Goal: Transaction & Acquisition: Purchase product/service

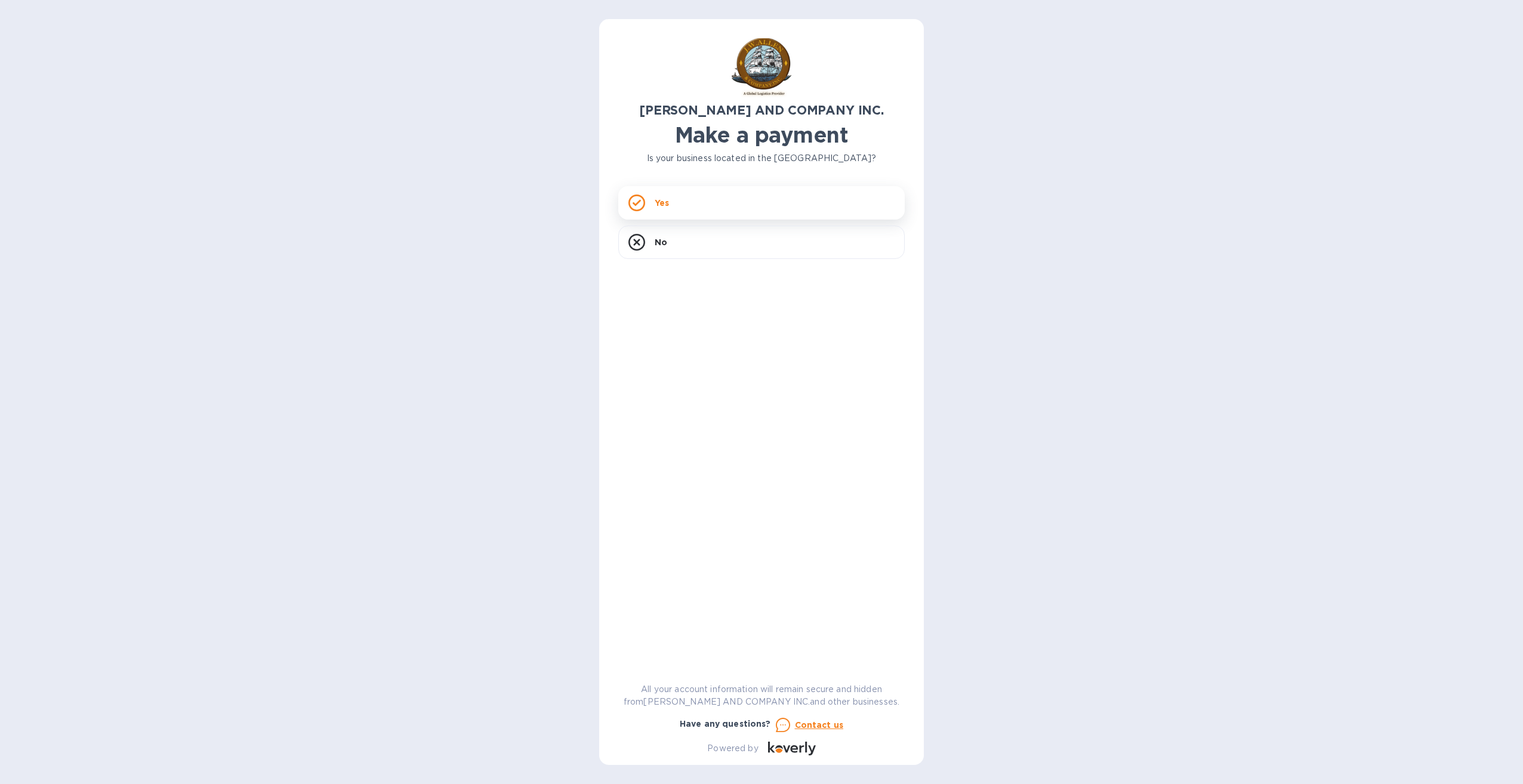
click at [698, 209] on div "Yes" at bounding box center [761, 203] width 287 height 34
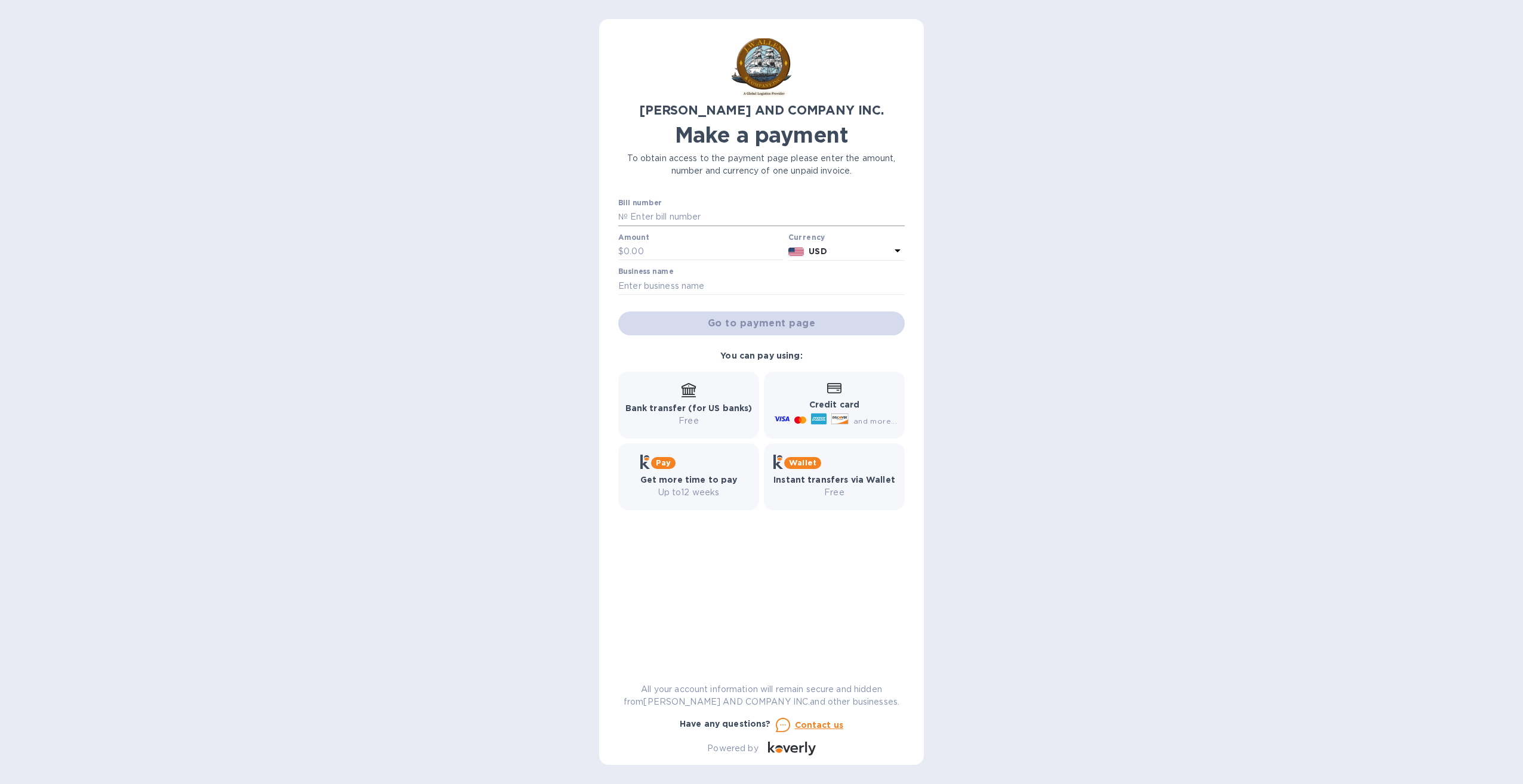
click at [686, 220] on input "text" at bounding box center [766, 217] width 277 height 18
click at [682, 222] on input "text" at bounding box center [766, 217] width 277 height 18
type input "asd"
drag, startPoint x: 673, startPoint y: 253, endPoint x: 676, endPoint y: 245, distance: 8.5
click at [674, 251] on input "text" at bounding box center [703, 251] width 160 height 18
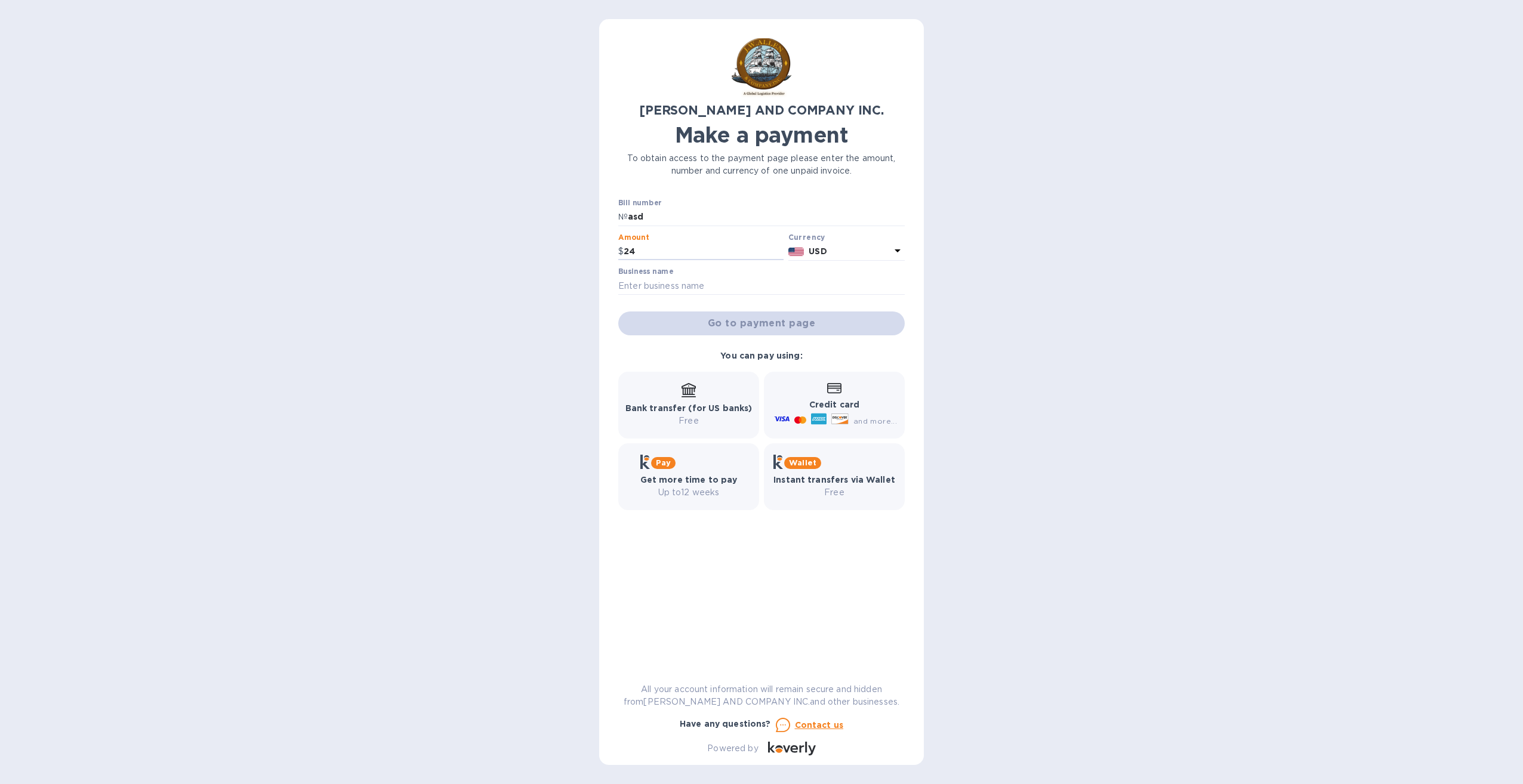
type input "24"
click at [673, 273] on div "Business name" at bounding box center [761, 281] width 287 height 28
click at [672, 288] on input "text" at bounding box center [761, 286] width 287 height 18
type input "sad"
click at [717, 328] on span "Go to payment page" at bounding box center [761, 323] width 268 height 14
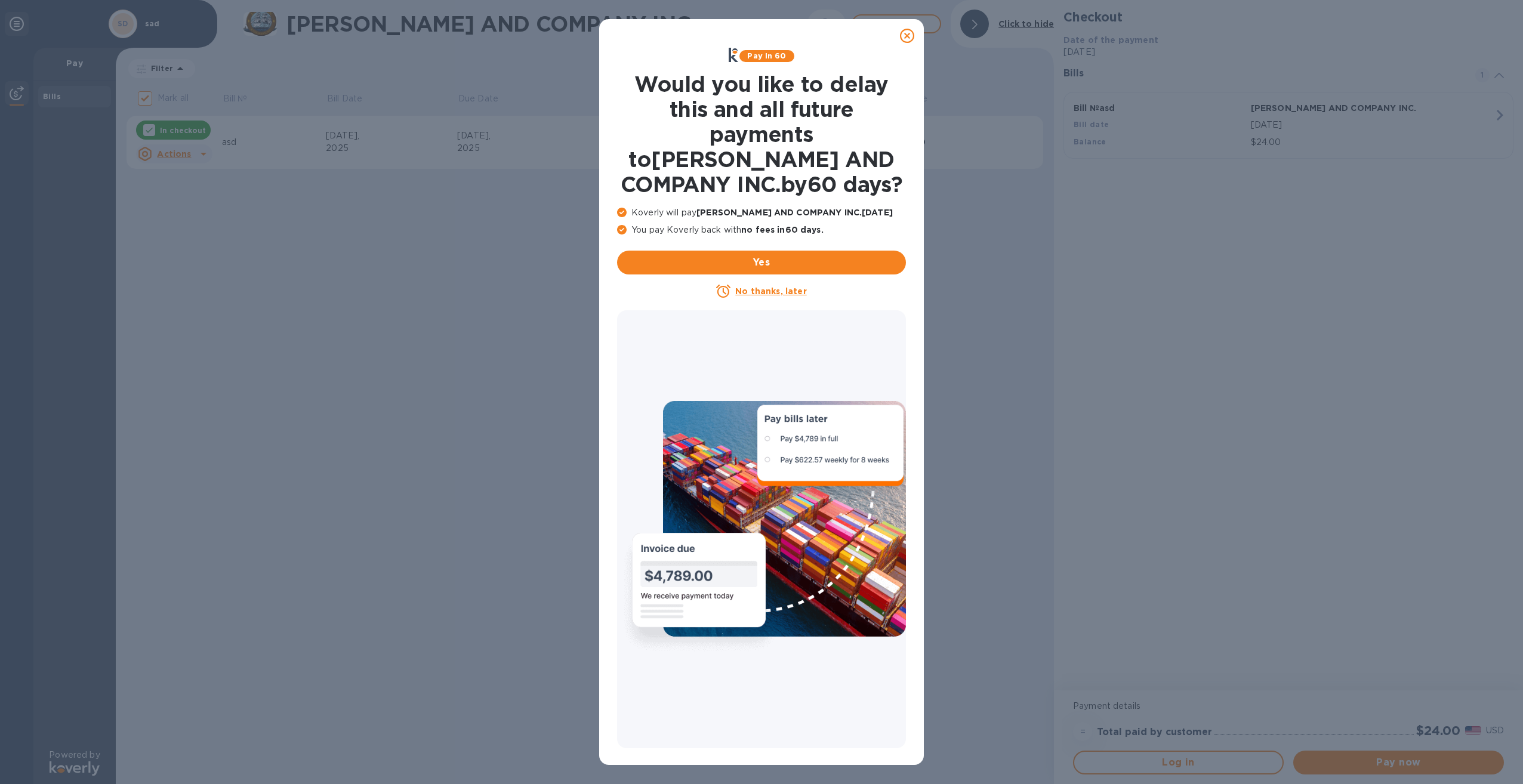
click at [785, 295] on u "No thanks, later" at bounding box center [770, 291] width 71 height 9
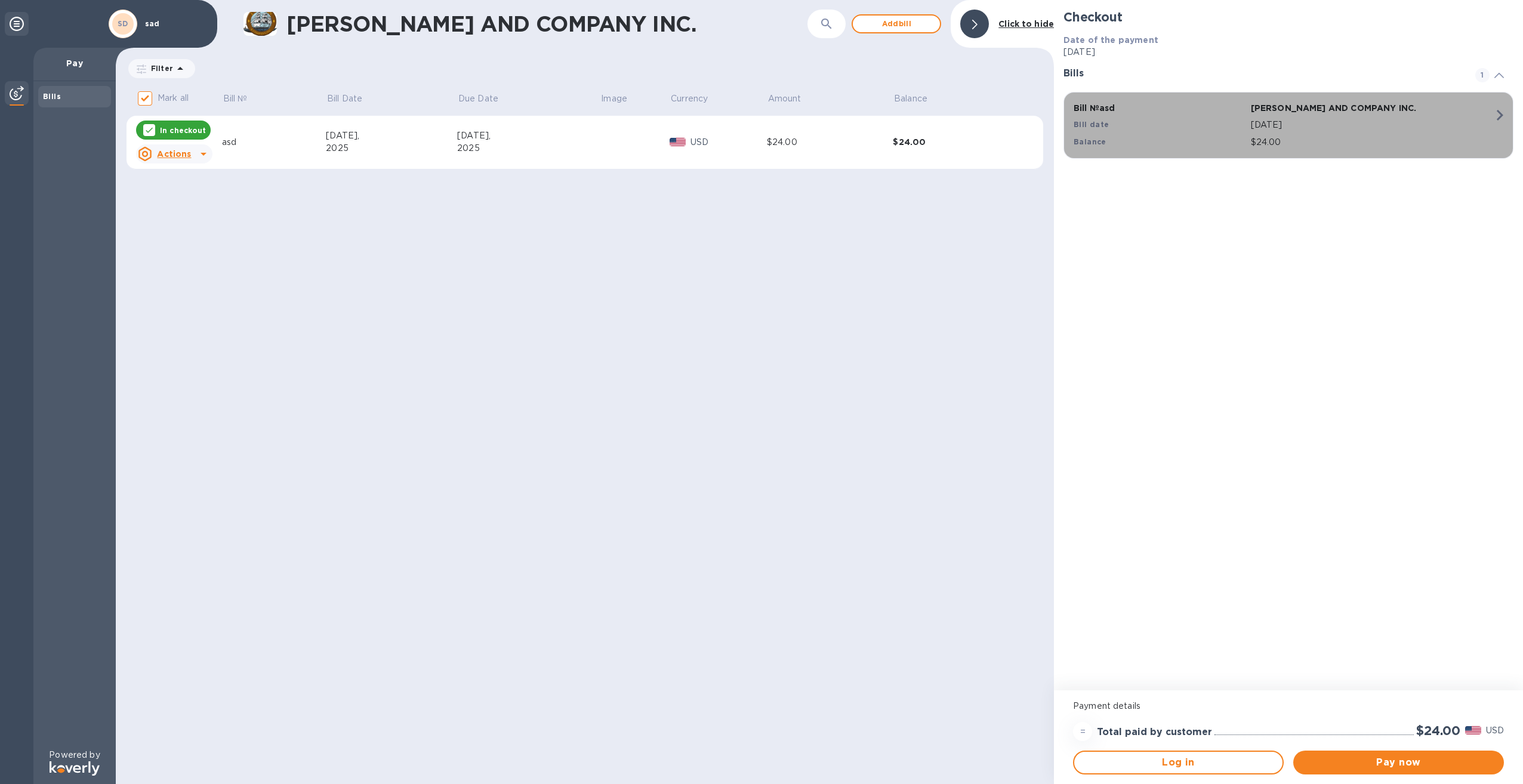
click at [1477, 116] on div "Bill № asd [PERSON_NAME] AND COMPANY INC. Bill date [DATE] Balance $24.00" at bounding box center [1286, 125] width 439 height 61
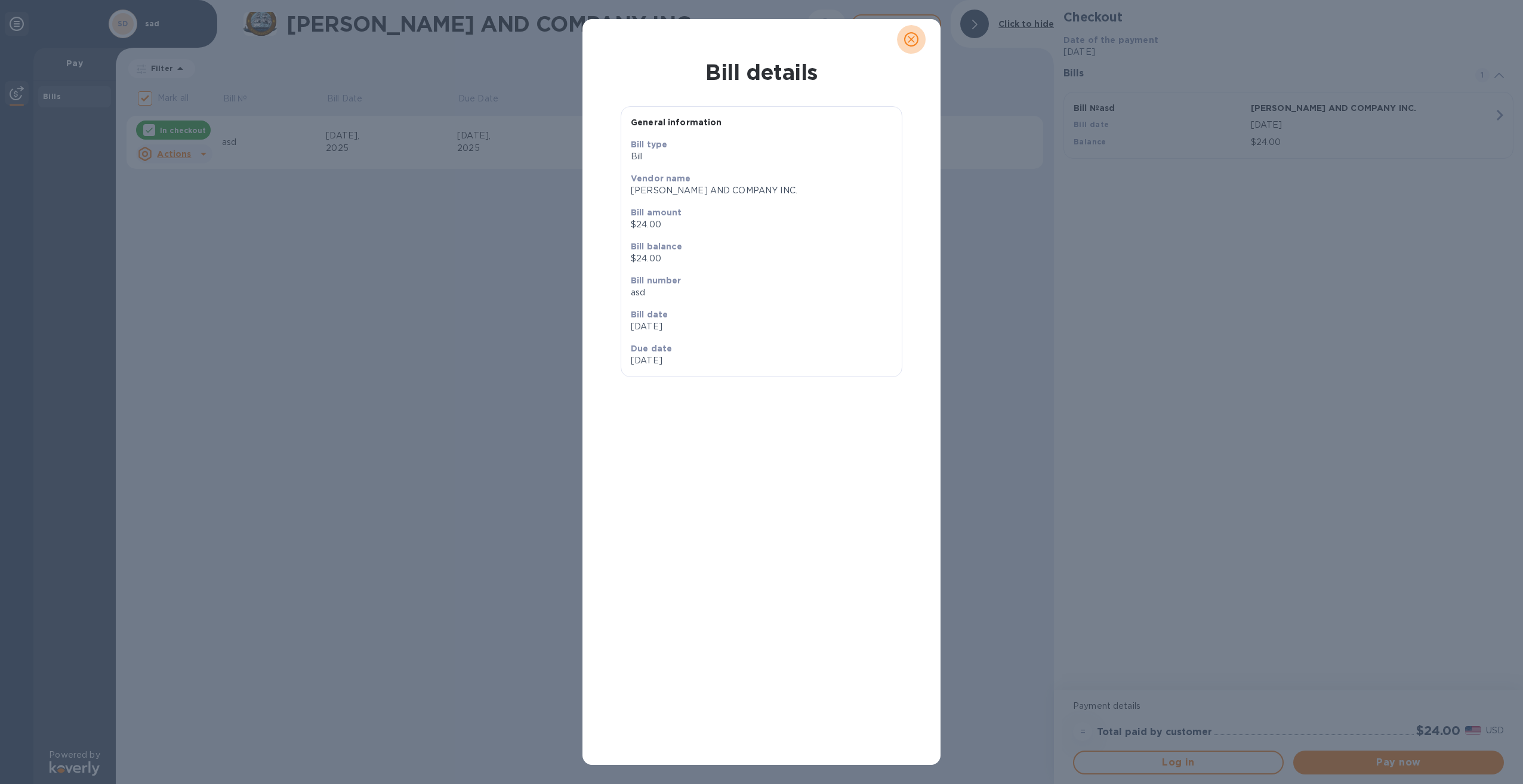
click at [910, 42] on icon "close" at bounding box center [912, 40] width 12 height 12
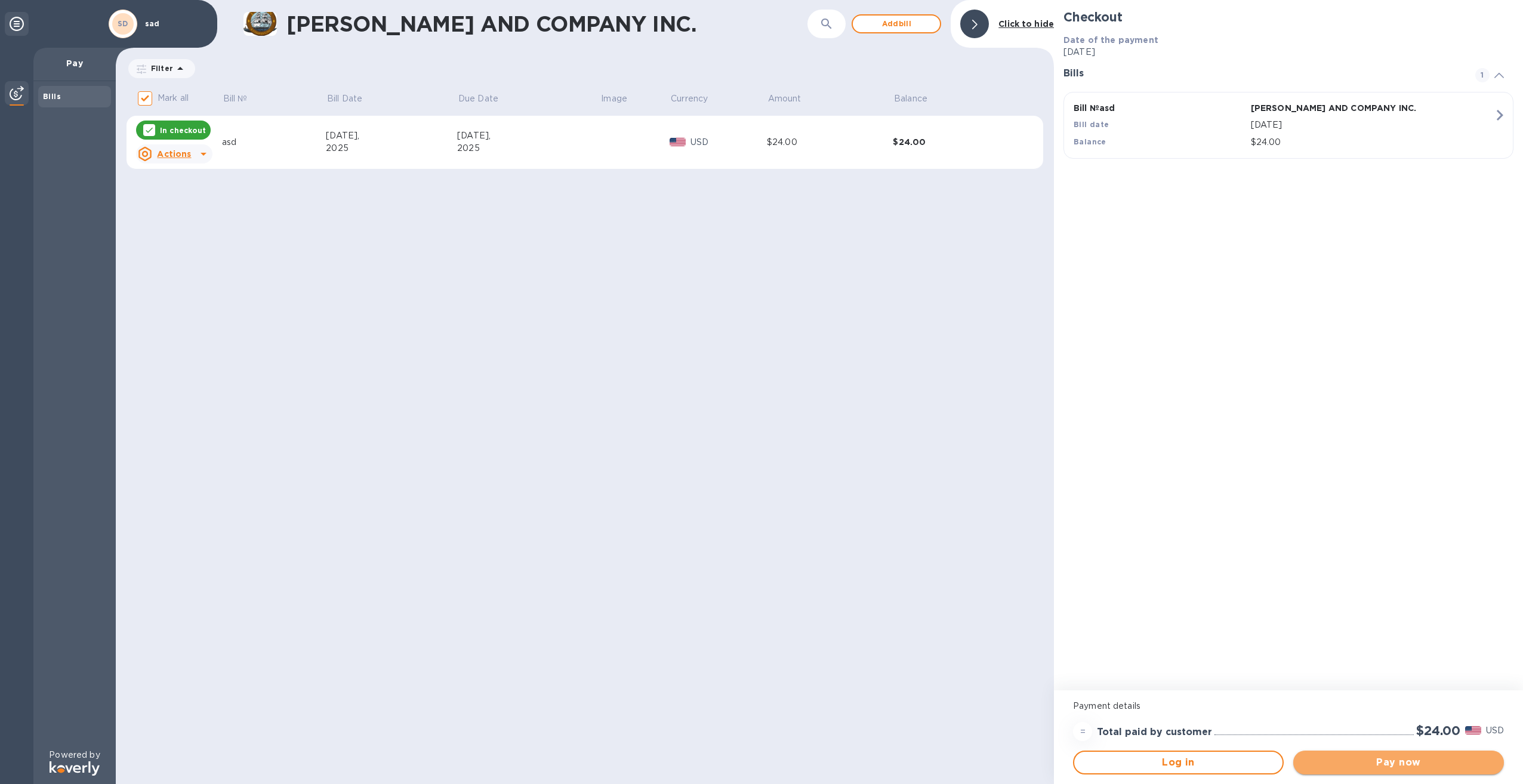
click at [1306, 759] on span "Pay now" at bounding box center [1398, 762] width 191 height 14
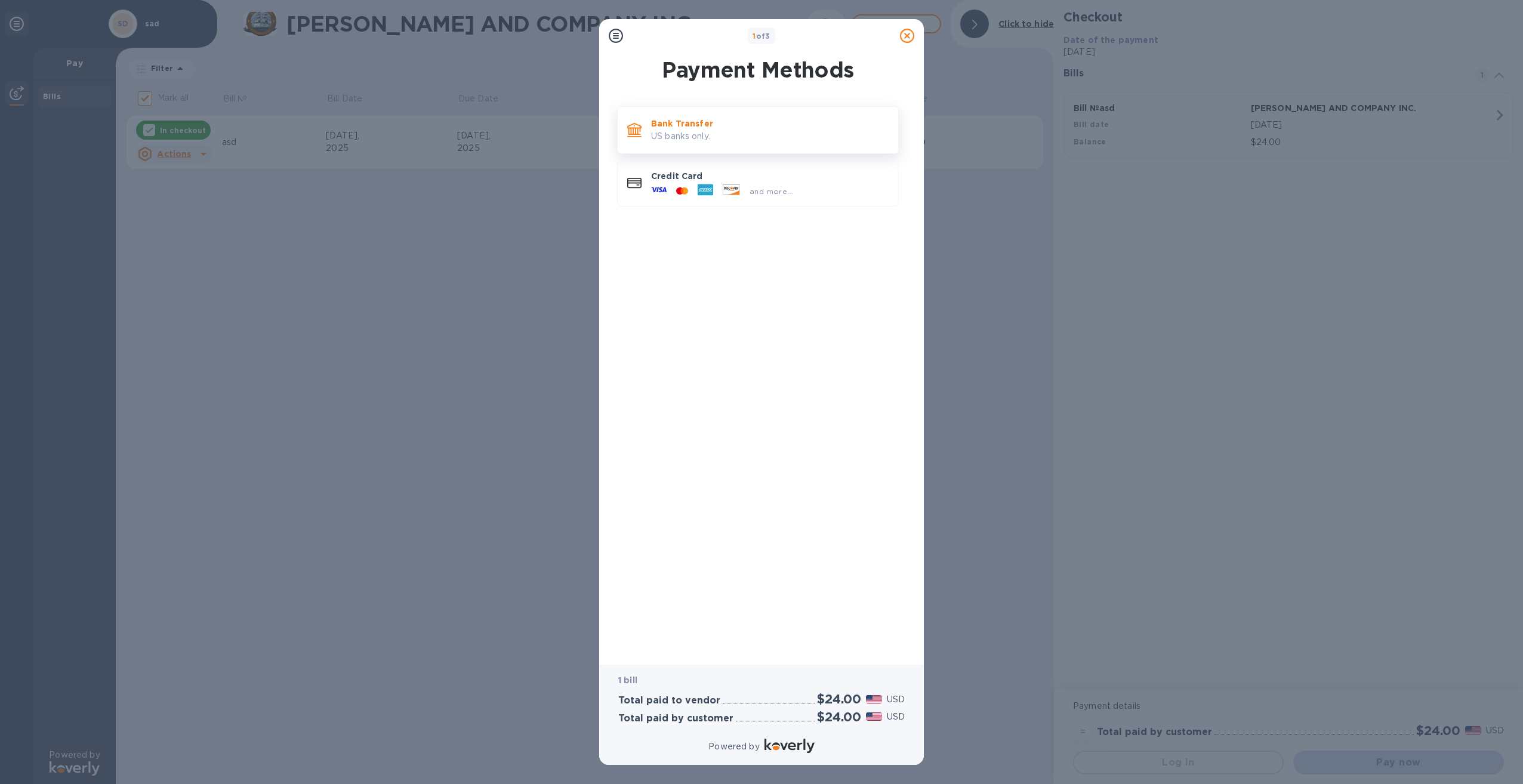
click at [792, 132] on p "US banks only." at bounding box center [770, 136] width 237 height 13
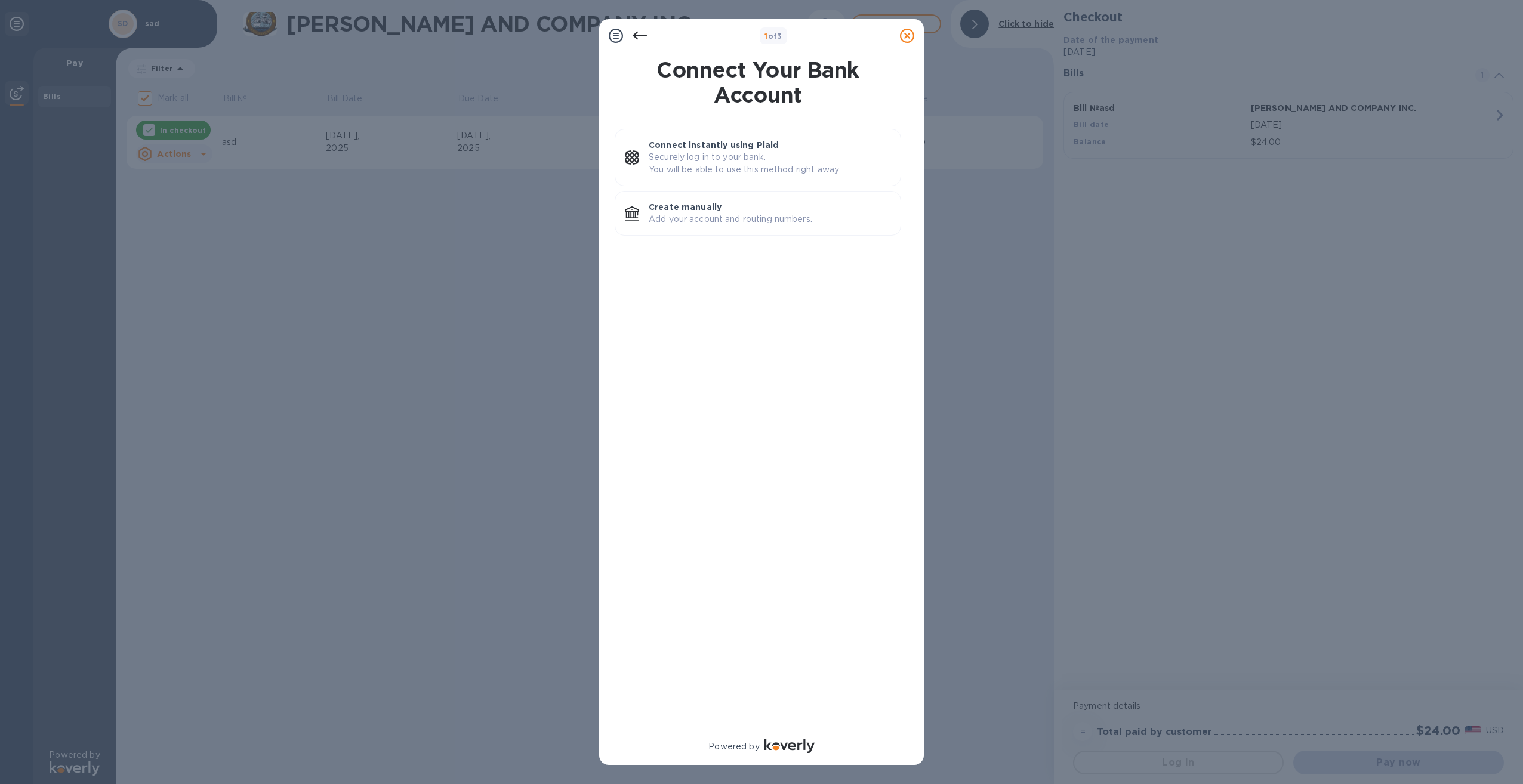
click at [640, 36] on icon at bounding box center [639, 35] width 14 height 14
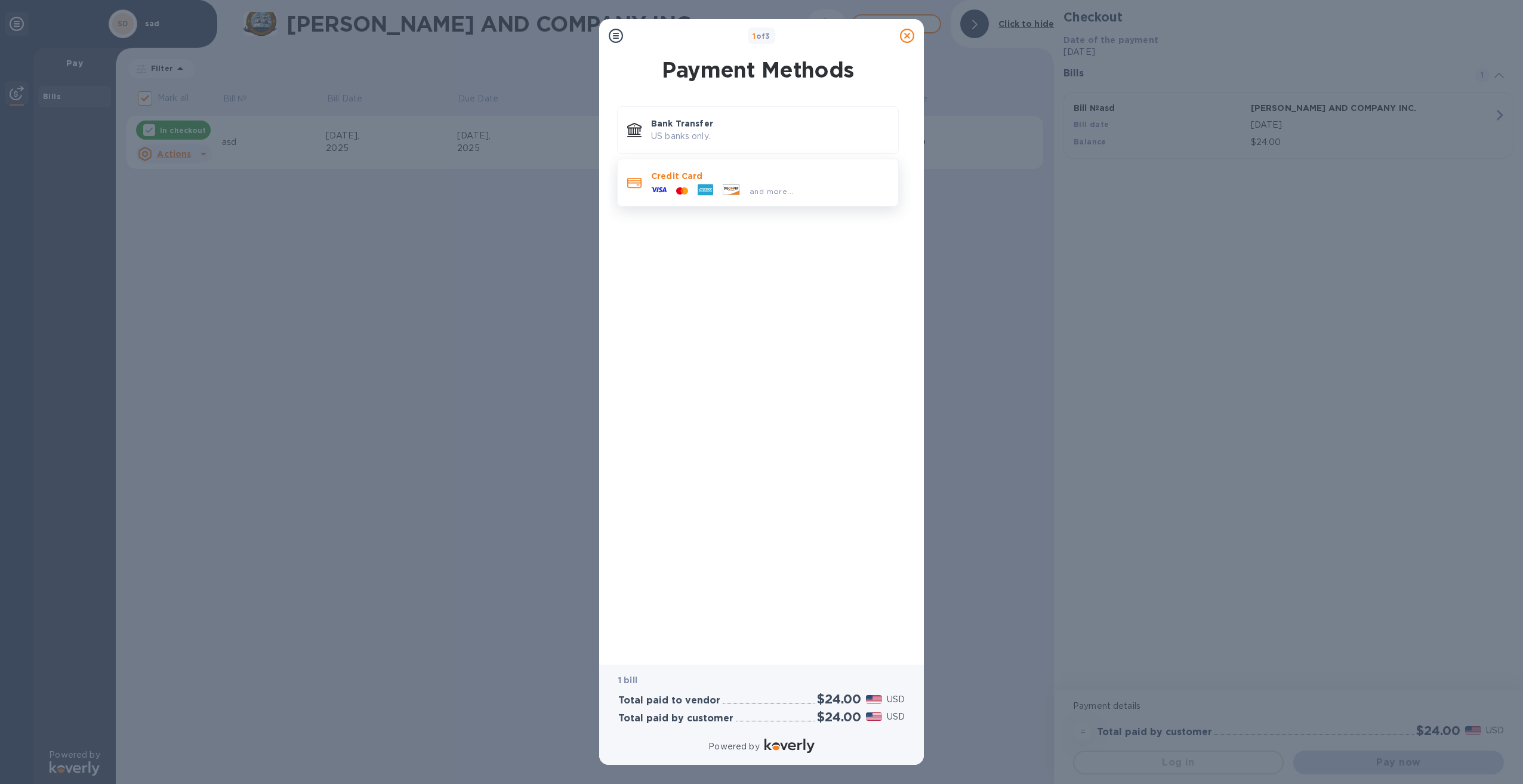
click at [725, 162] on div "Credit Card and more..." at bounding box center [758, 182] width 282 height 48
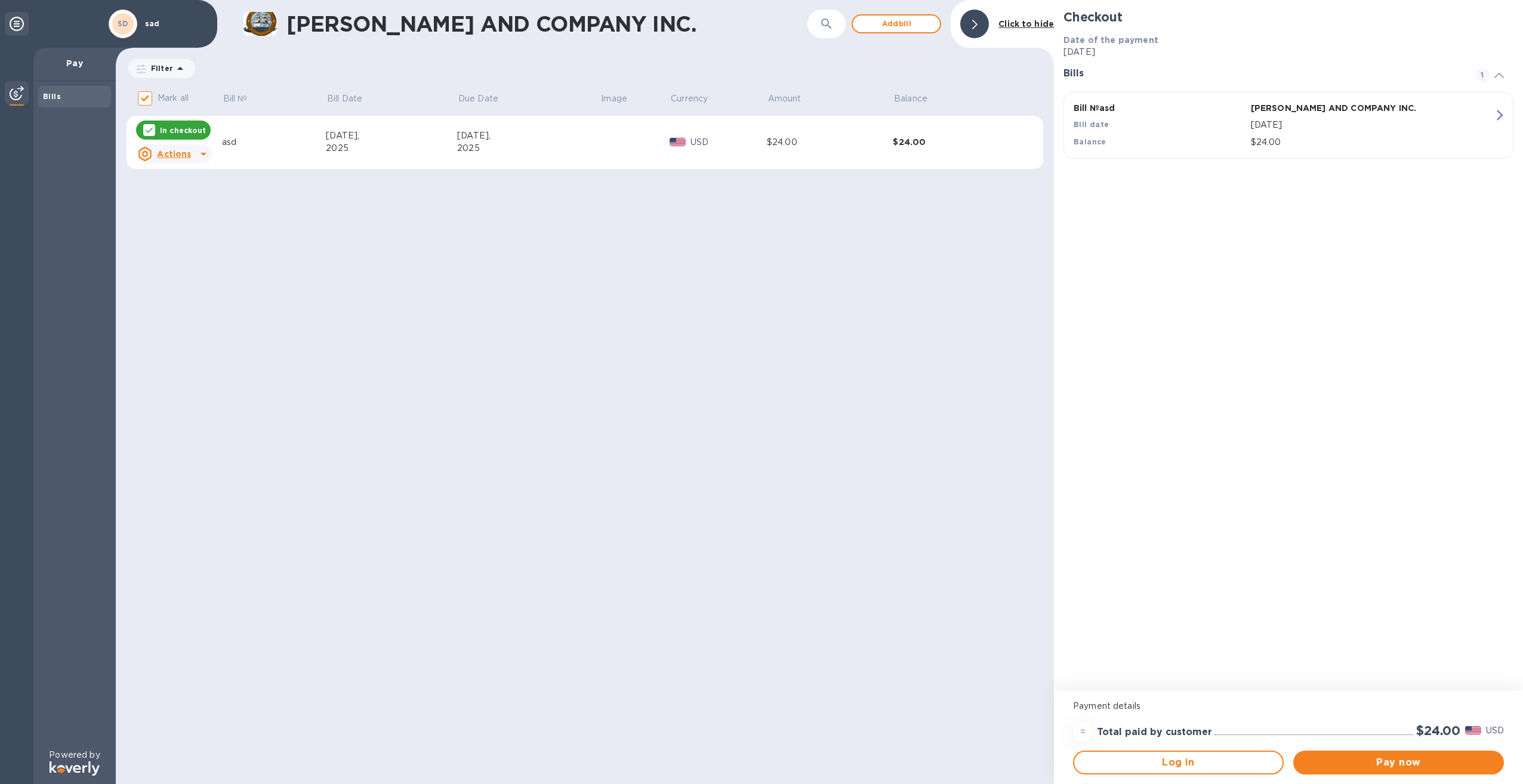
click at [870, 36] on div "[PERSON_NAME] AND COMPANY INC. ​ Add [PERSON_NAME] to hide" at bounding box center [585, 24] width 938 height 48
click at [889, 24] on span "Add bill" at bounding box center [896, 24] width 68 height 14
